Goal: Find specific page/section: Find specific page/section

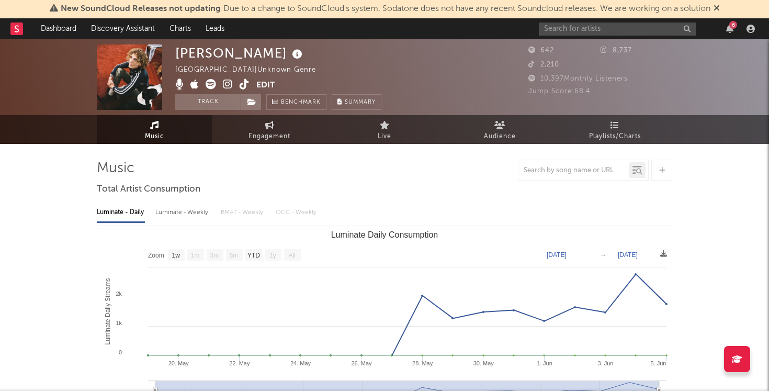
select select "1w"
click at [588, 28] on input "text" at bounding box center [617, 29] width 157 height 13
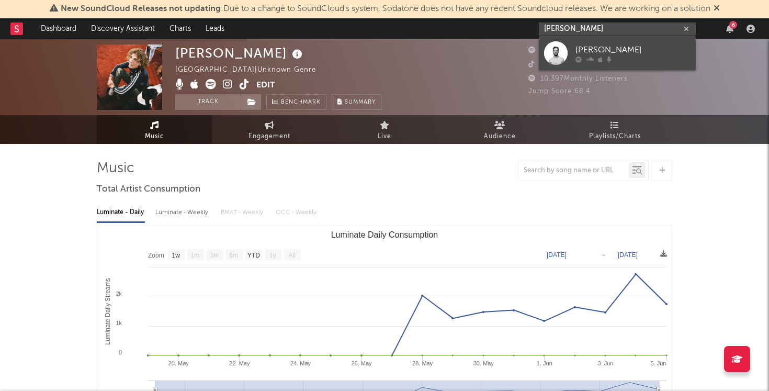
type input "[PERSON_NAME]"
click at [558, 49] on div at bounding box center [556, 53] width 24 height 24
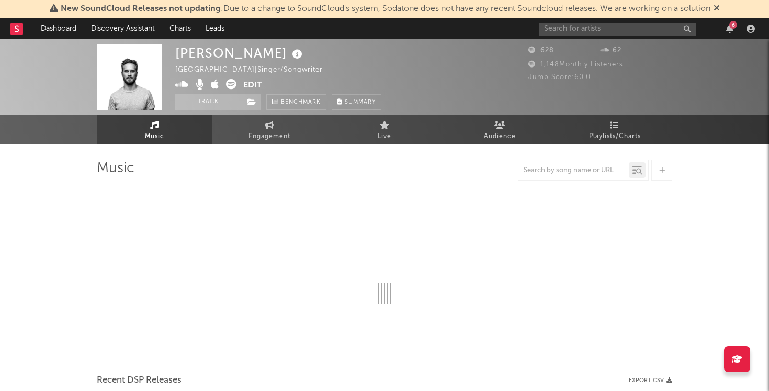
select select "1w"
